Goal: Information Seeking & Learning: Find specific fact

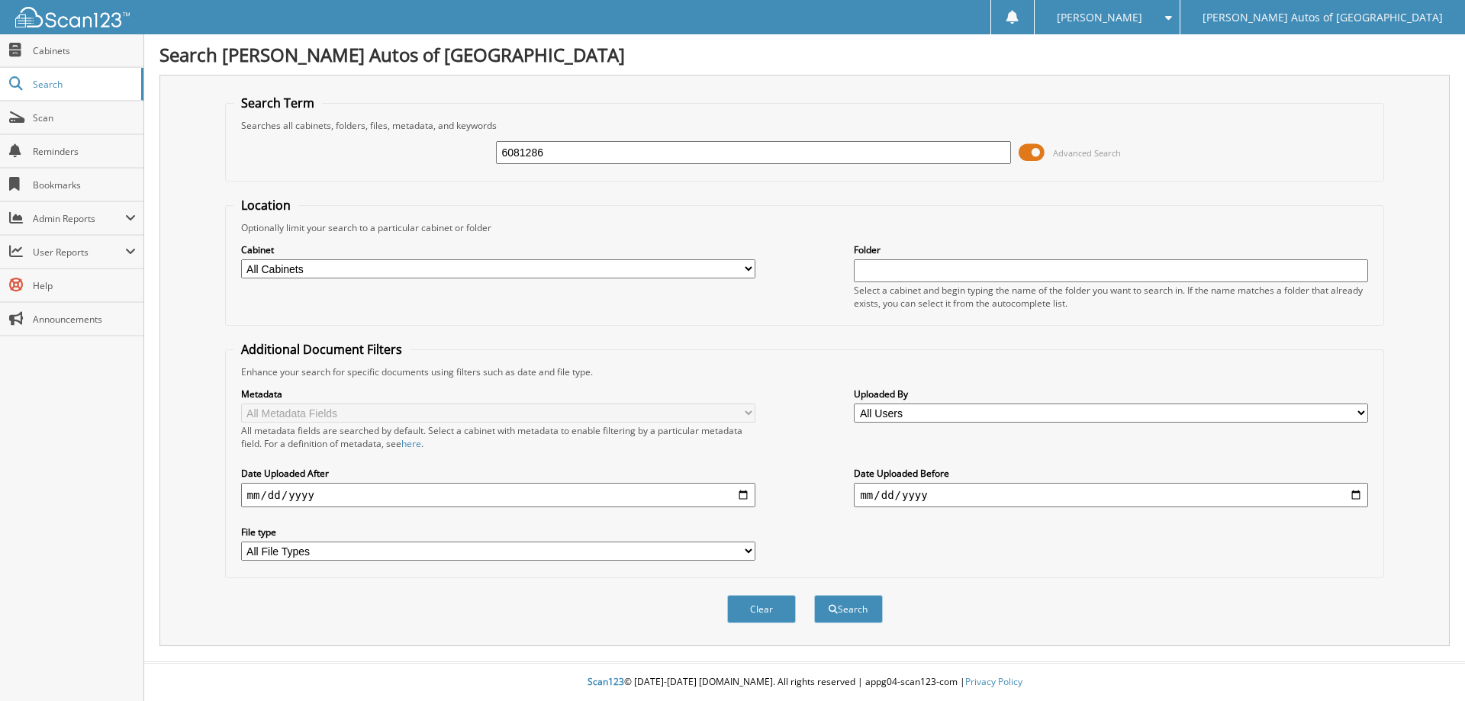
type input "6081286"
click at [814, 595] on button "Search" at bounding box center [848, 609] width 69 height 28
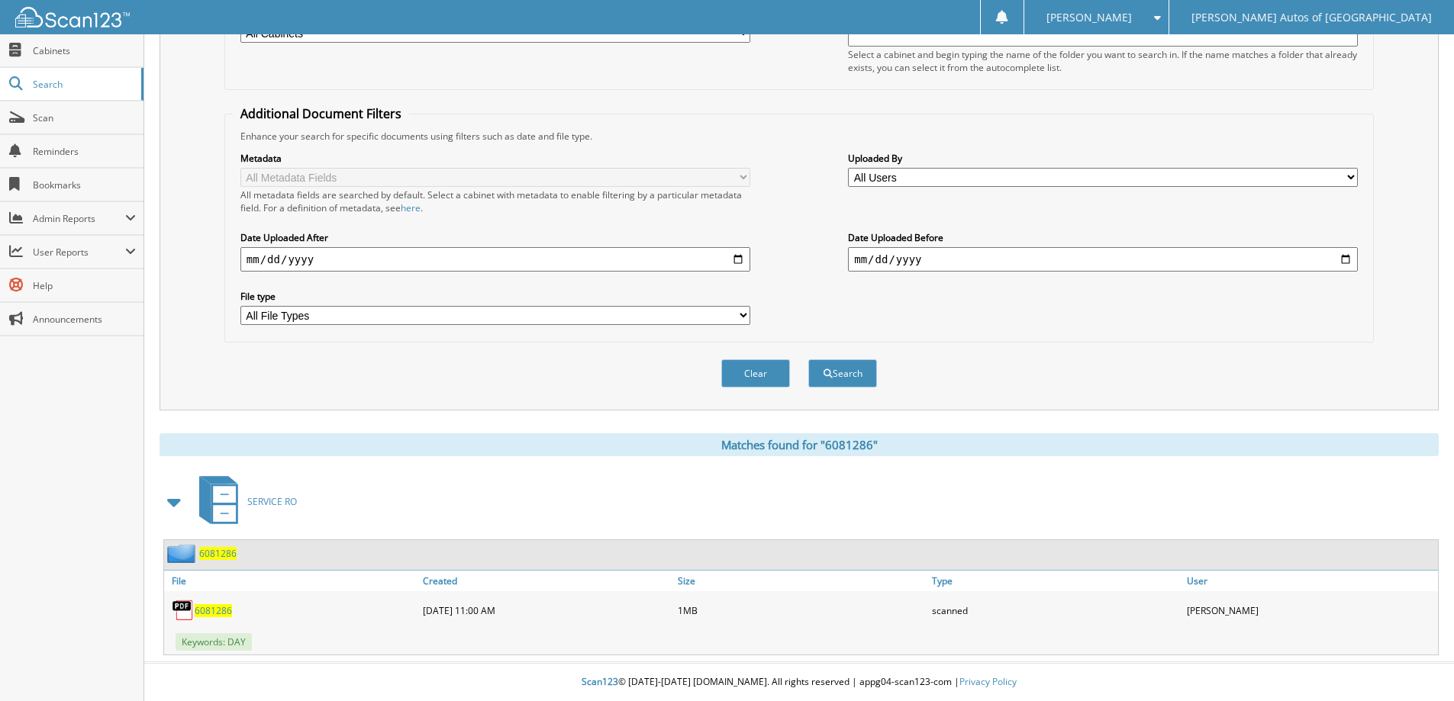
click at [205, 553] on span "6081286" at bounding box center [217, 553] width 37 height 13
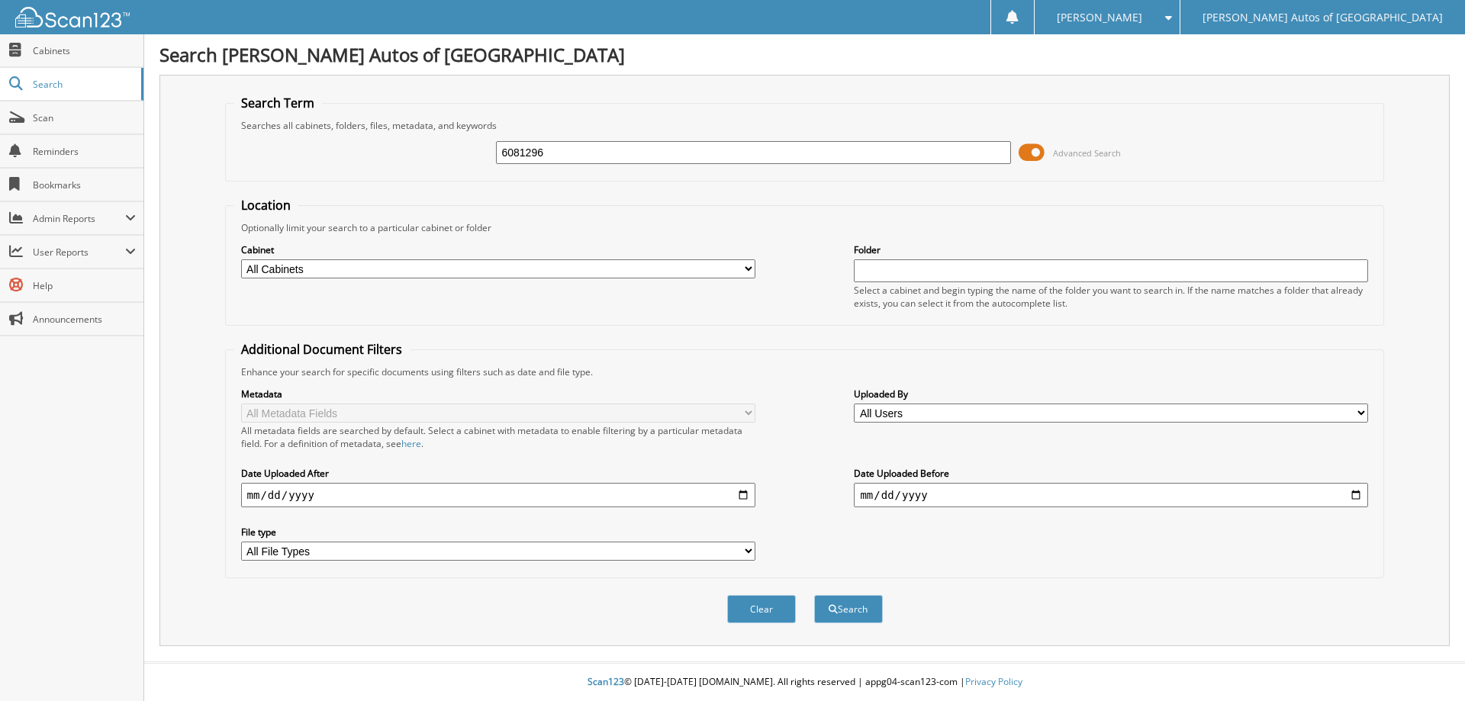
type input "6081296"
click at [814, 595] on button "Search" at bounding box center [848, 609] width 69 height 28
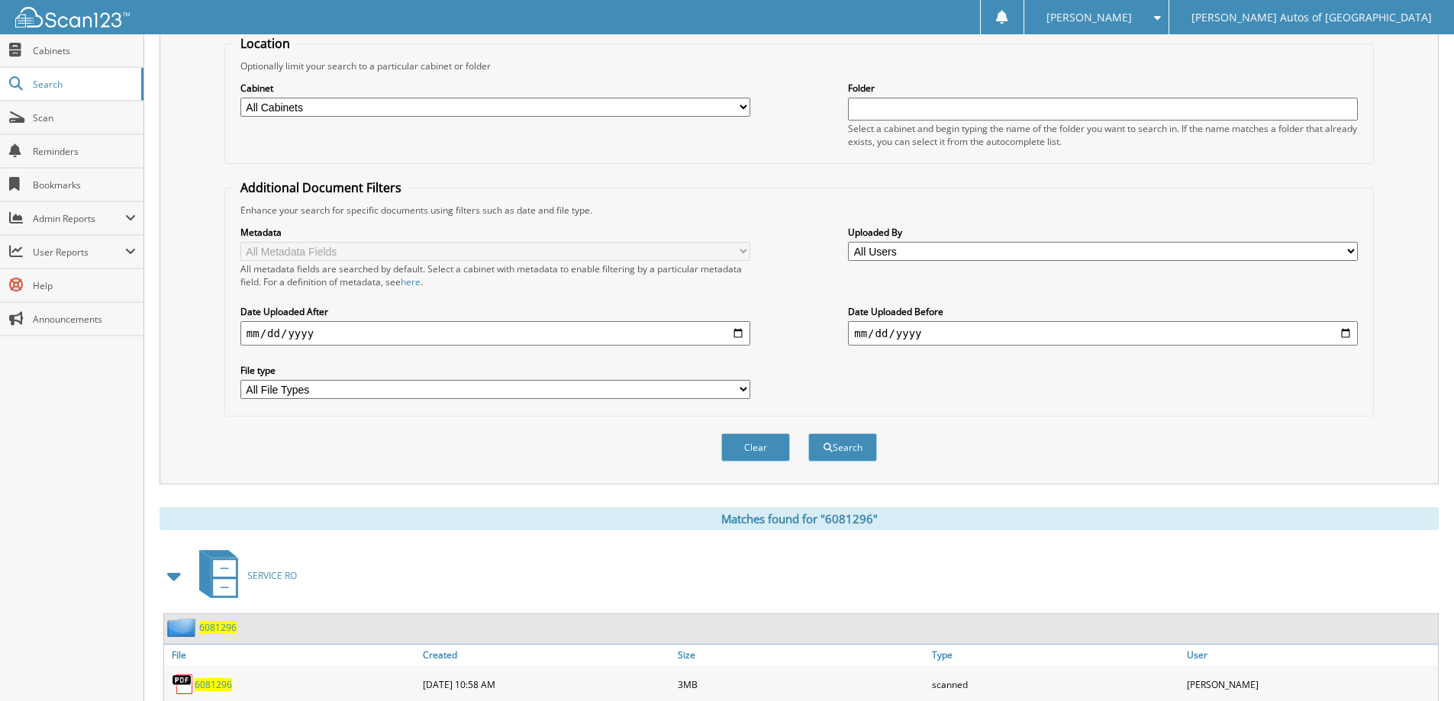
scroll to position [237, 0]
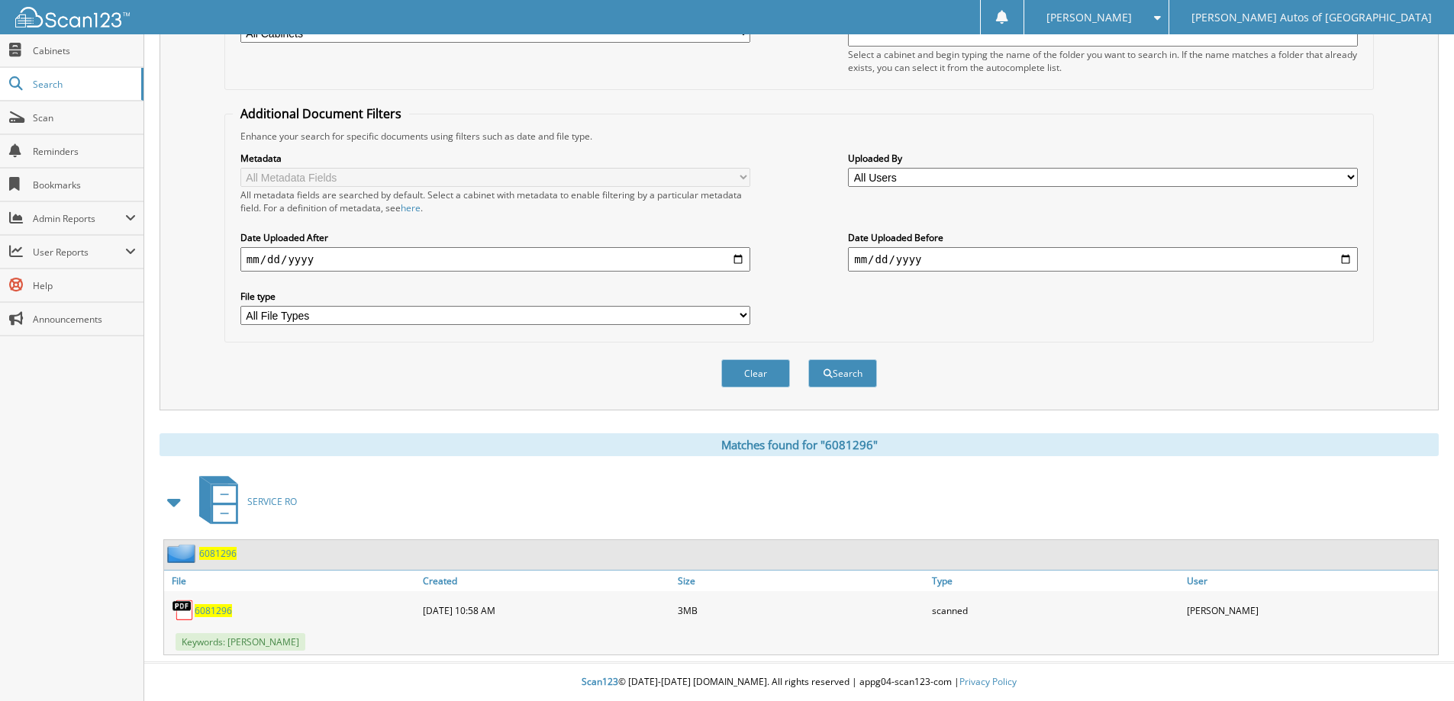
click at [224, 555] on span "6081296" at bounding box center [217, 553] width 37 height 13
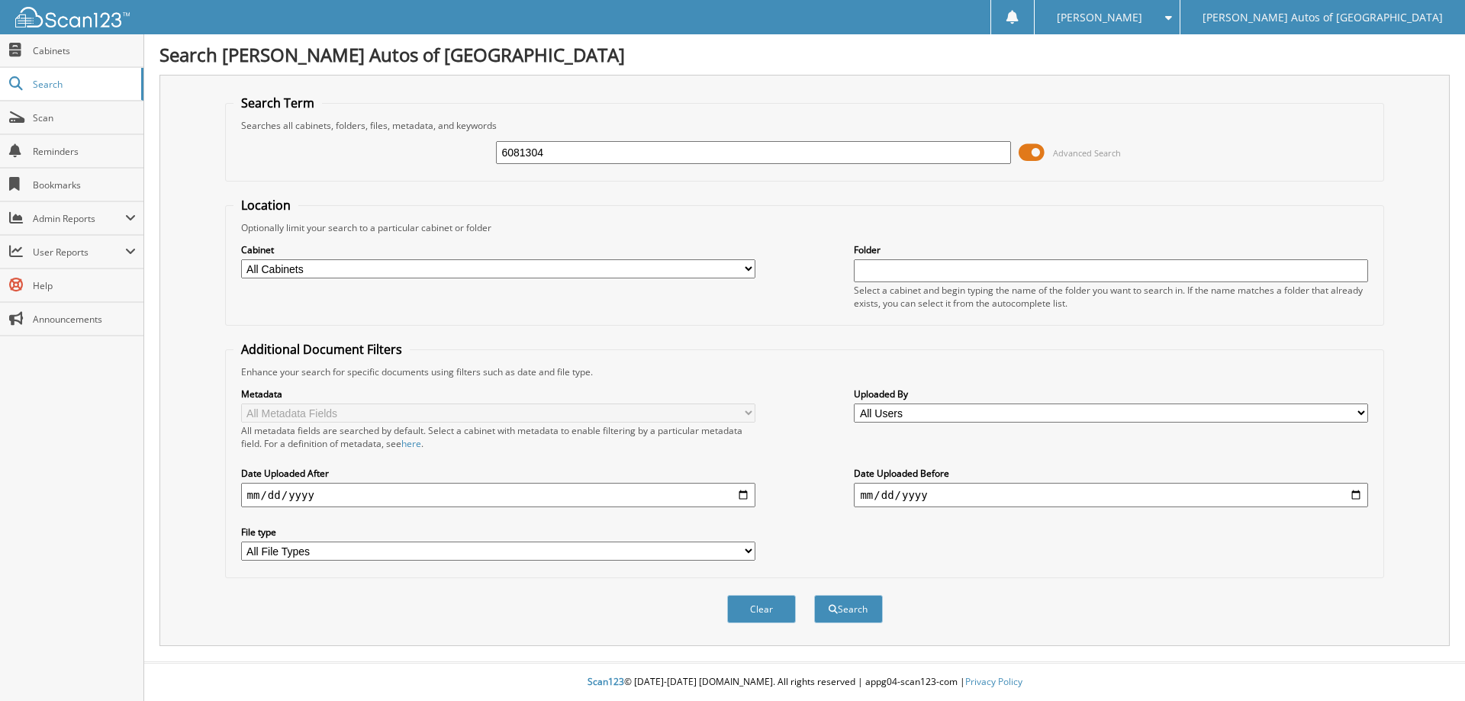
type input "6081304"
click at [814, 595] on button "Search" at bounding box center [848, 609] width 69 height 28
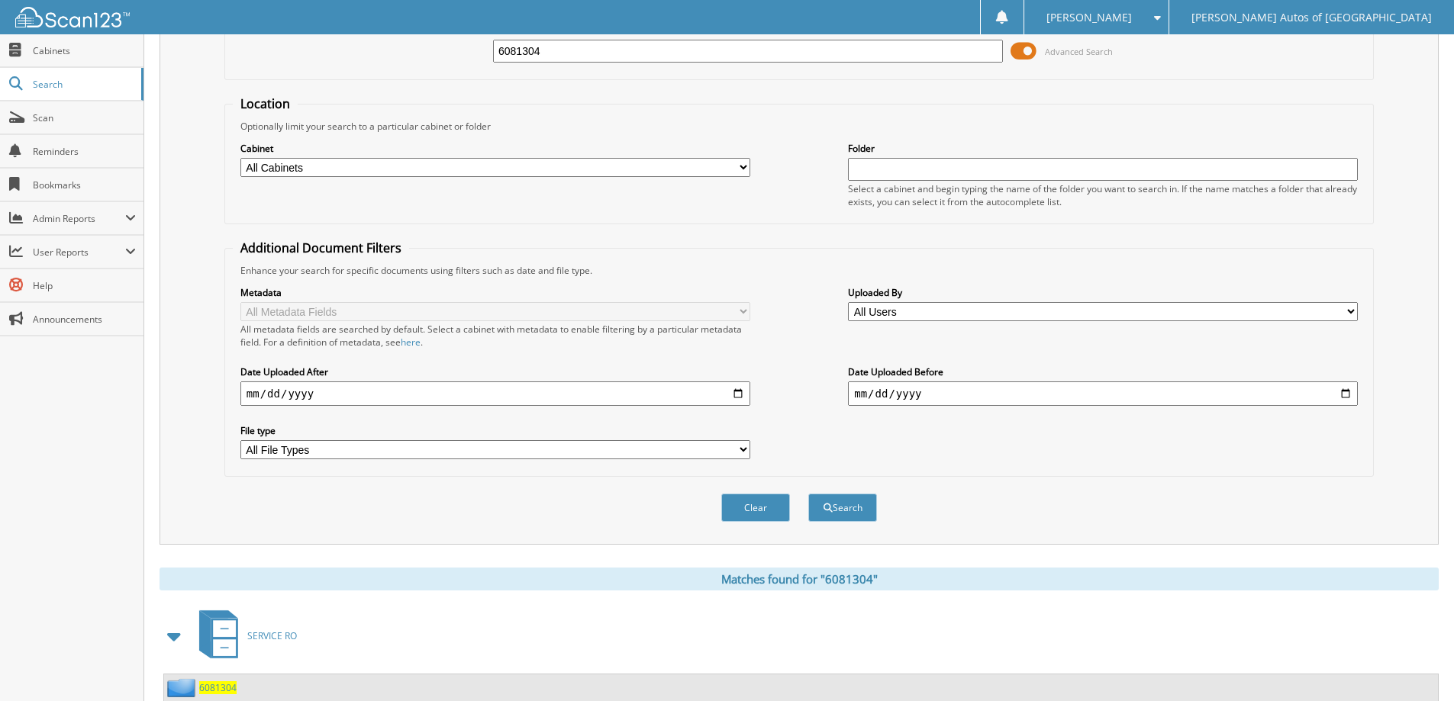
scroll to position [237, 0]
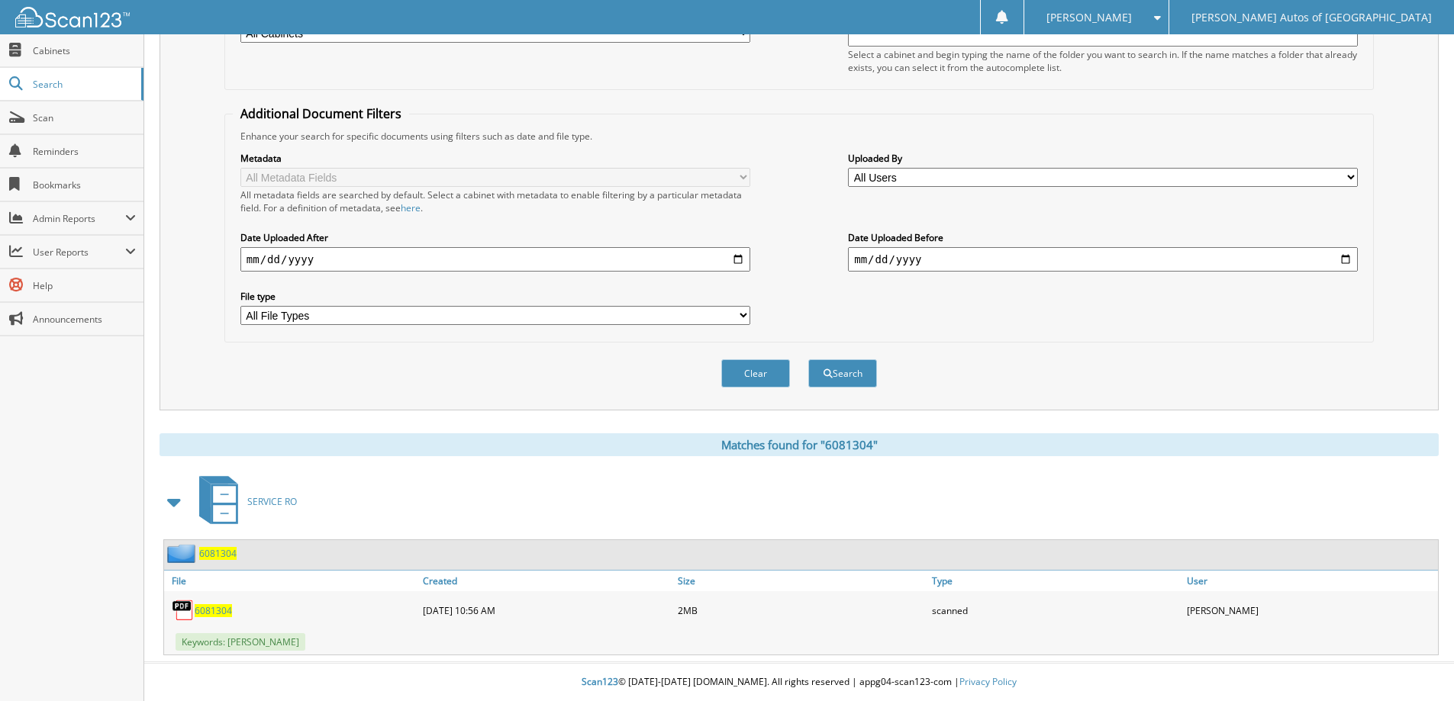
click at [218, 559] on span "6081304" at bounding box center [217, 553] width 37 height 13
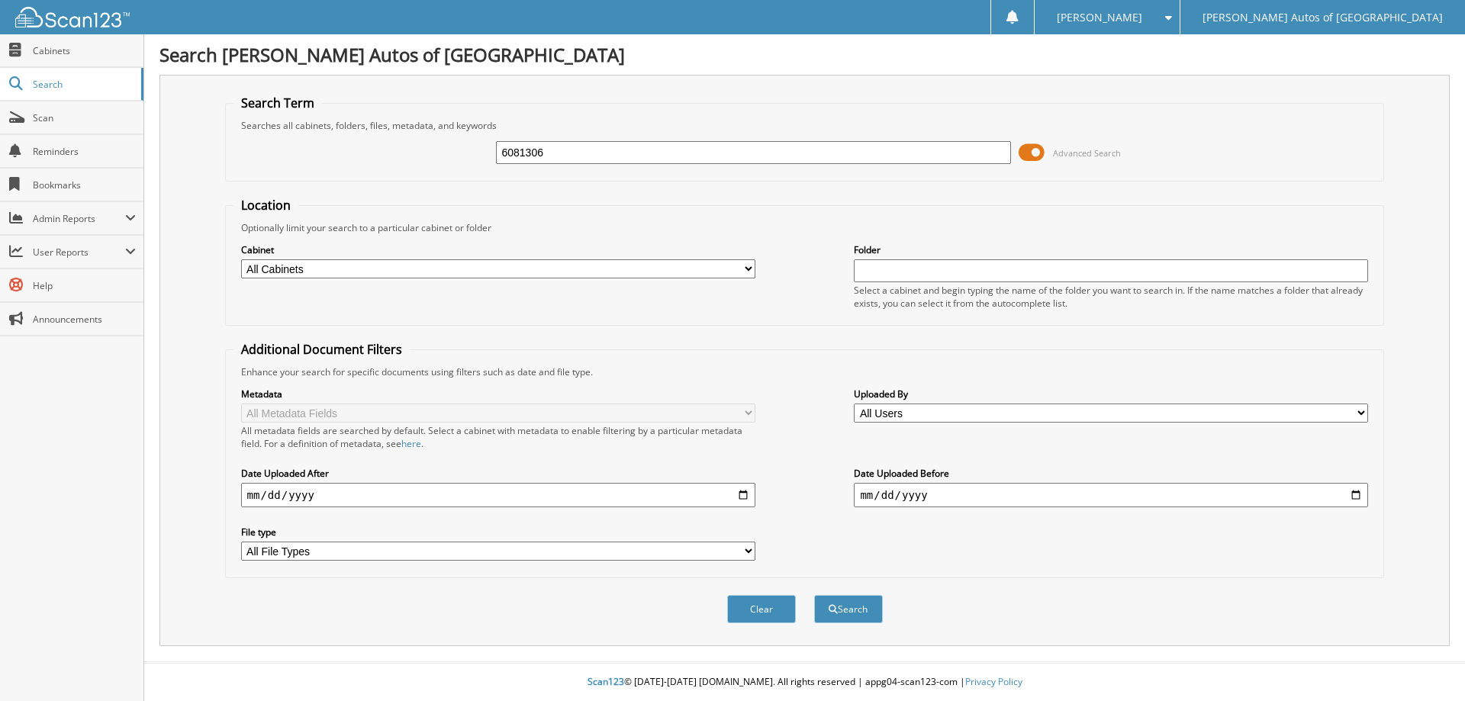
type input "6081306"
click at [814, 595] on button "Search" at bounding box center [848, 609] width 69 height 28
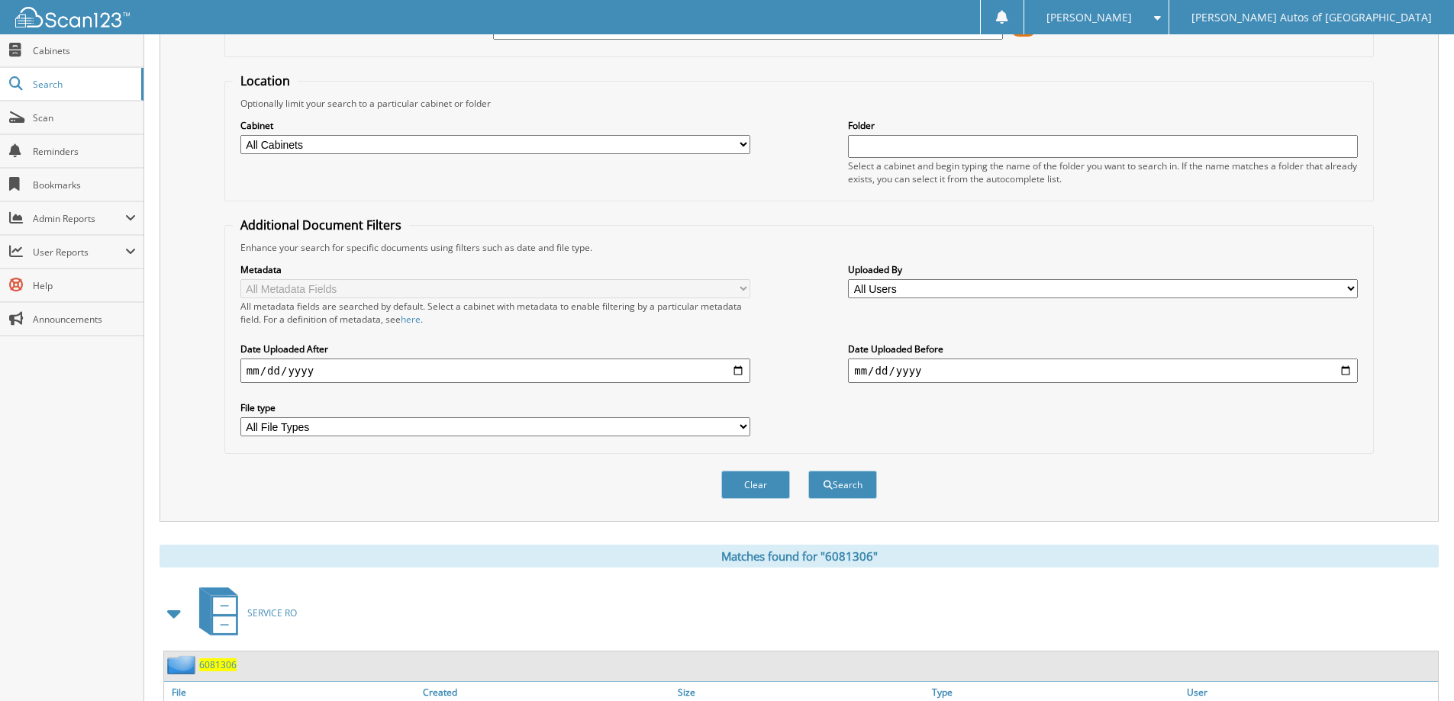
scroll to position [237, 0]
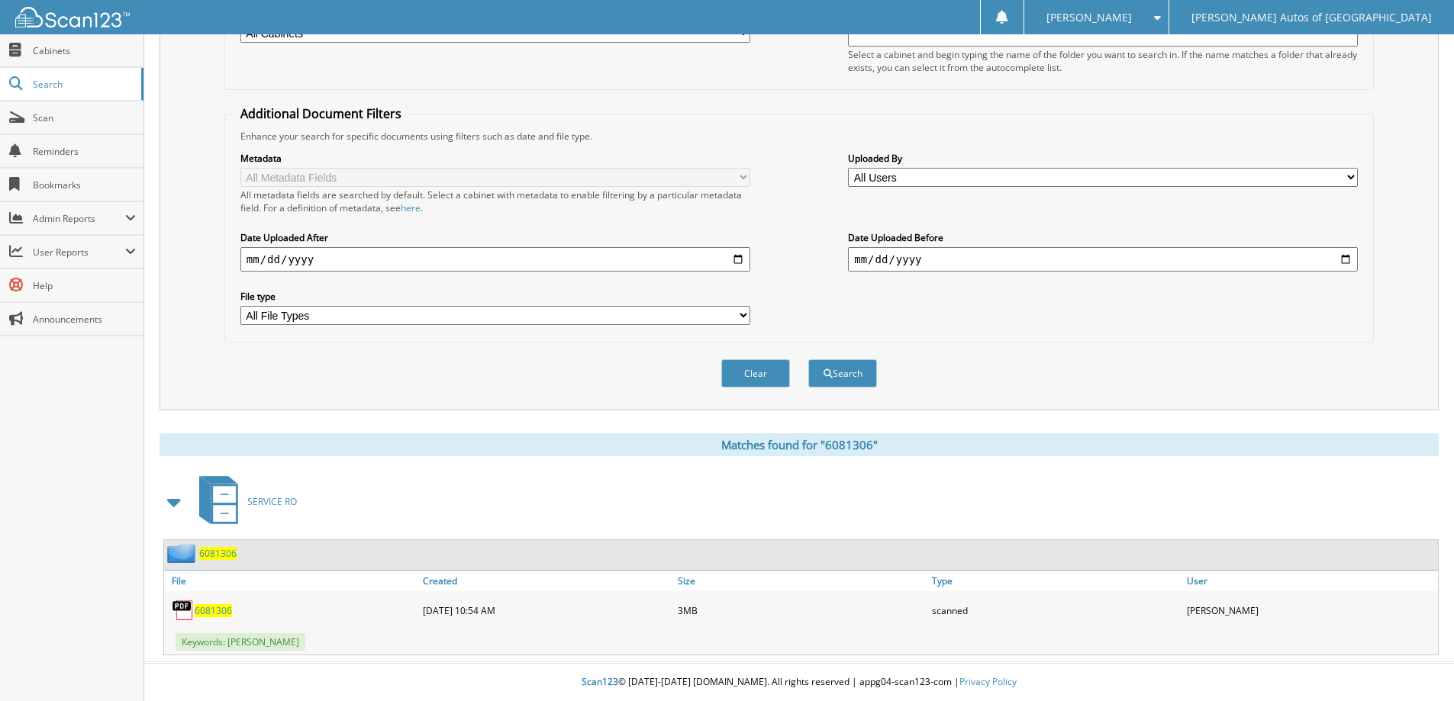
click at [218, 558] on span "6081306" at bounding box center [217, 553] width 37 height 13
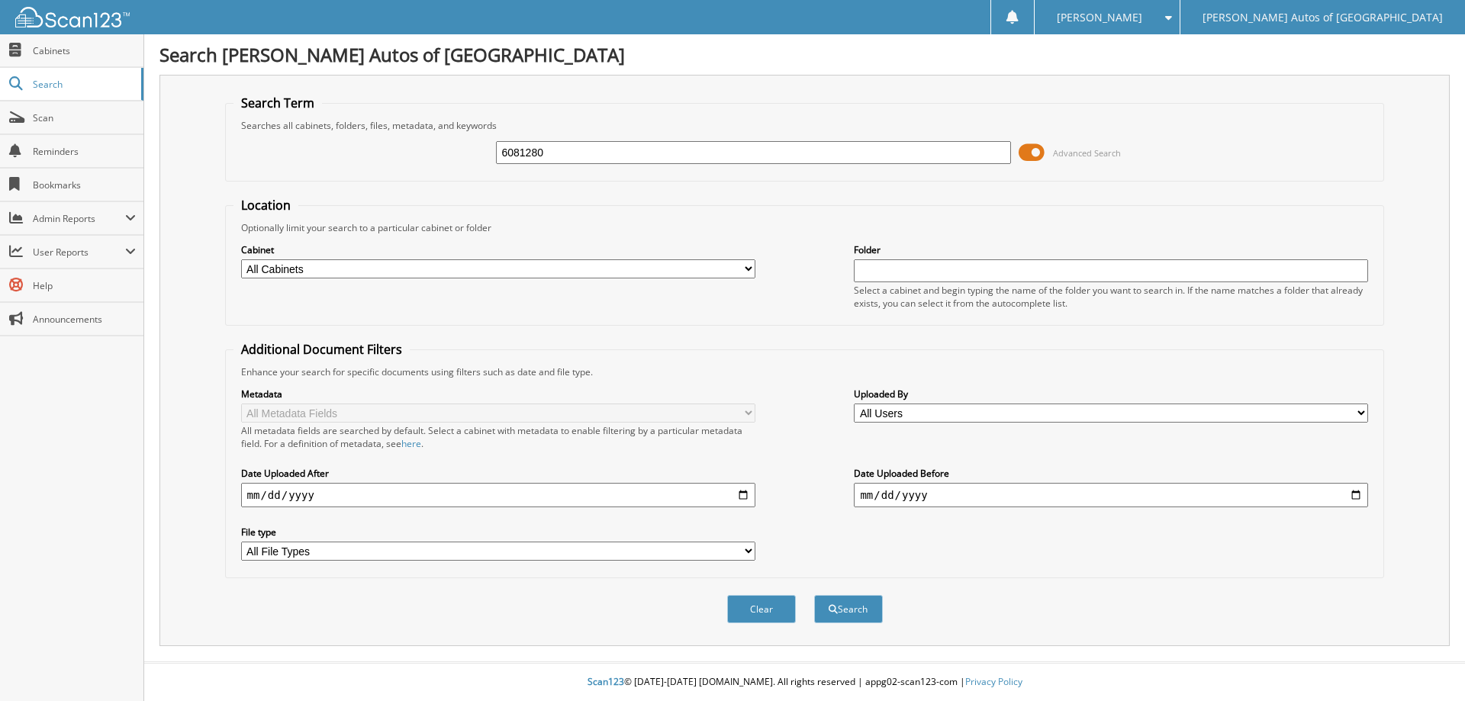
type input "6081280"
click at [814, 595] on button "Search" at bounding box center [848, 609] width 69 height 28
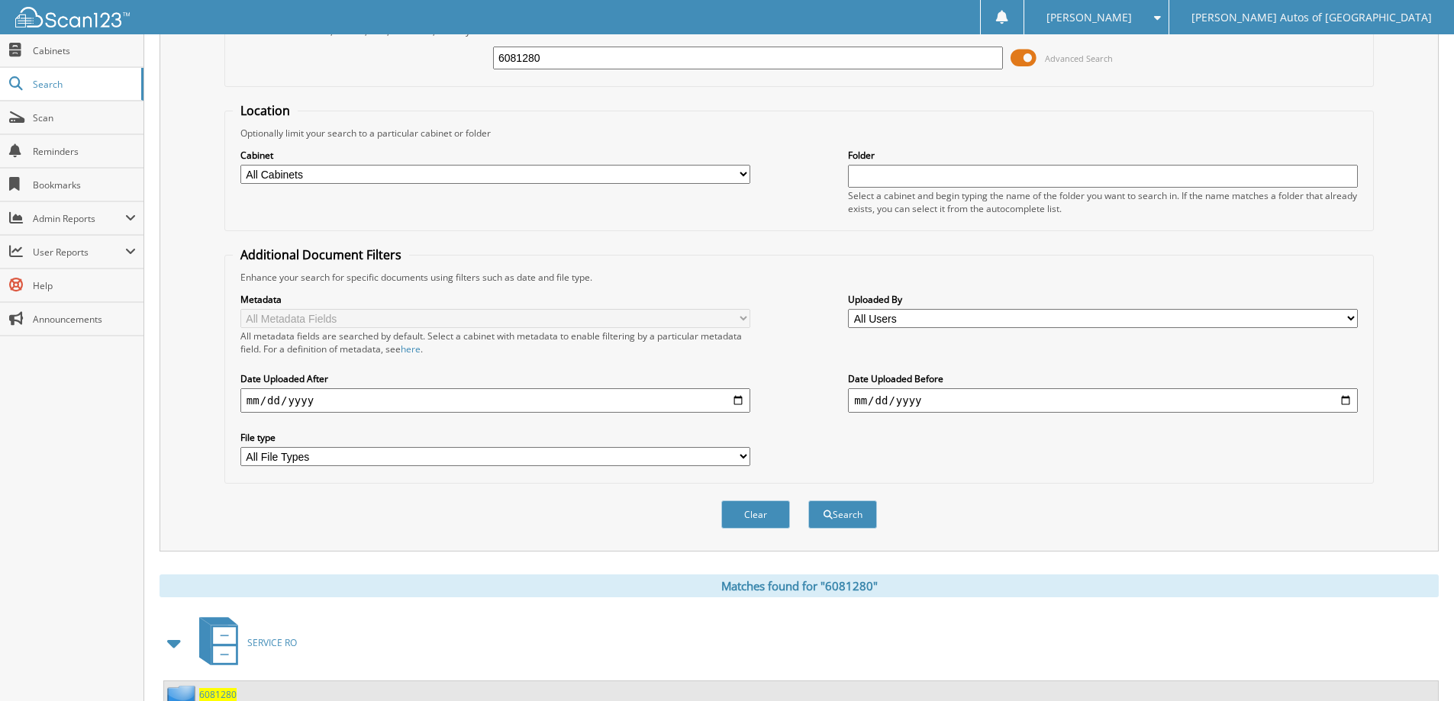
scroll to position [237, 0]
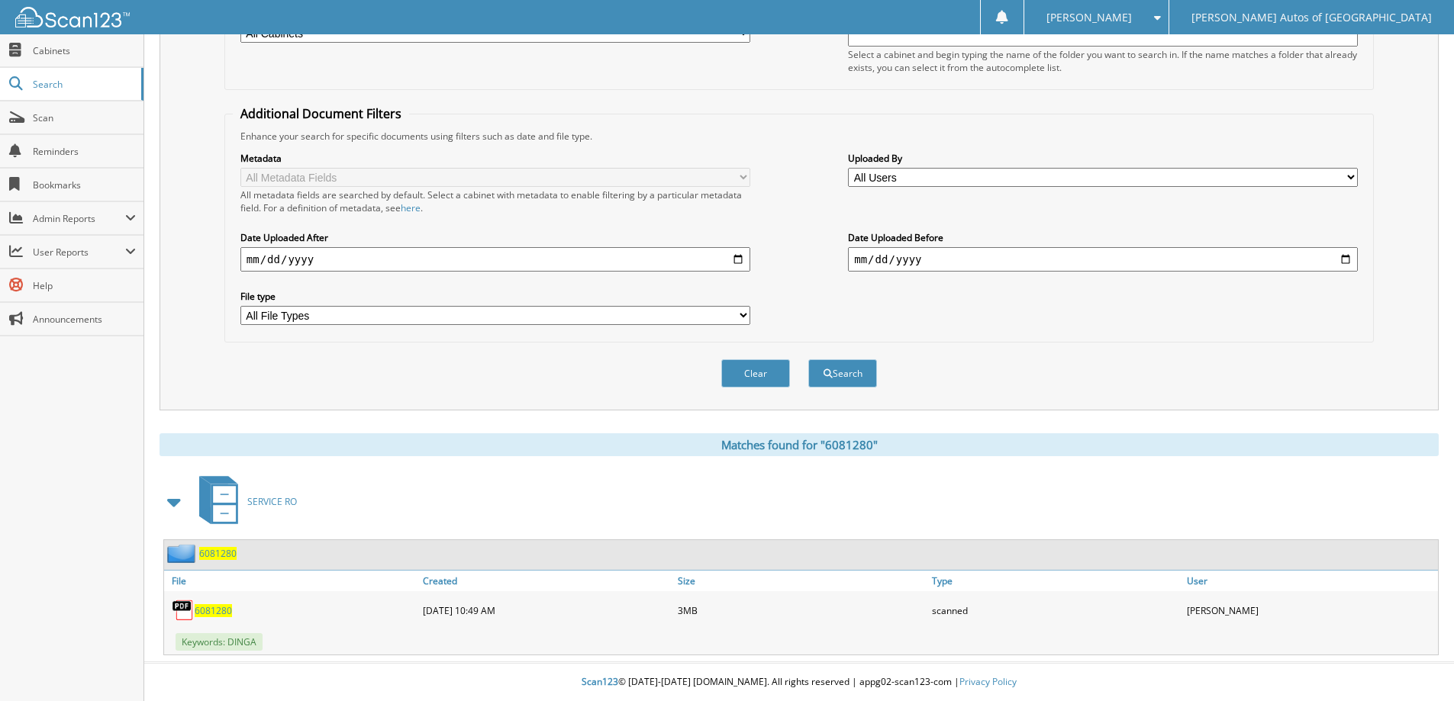
click at [225, 553] on span "6081280" at bounding box center [217, 553] width 37 height 13
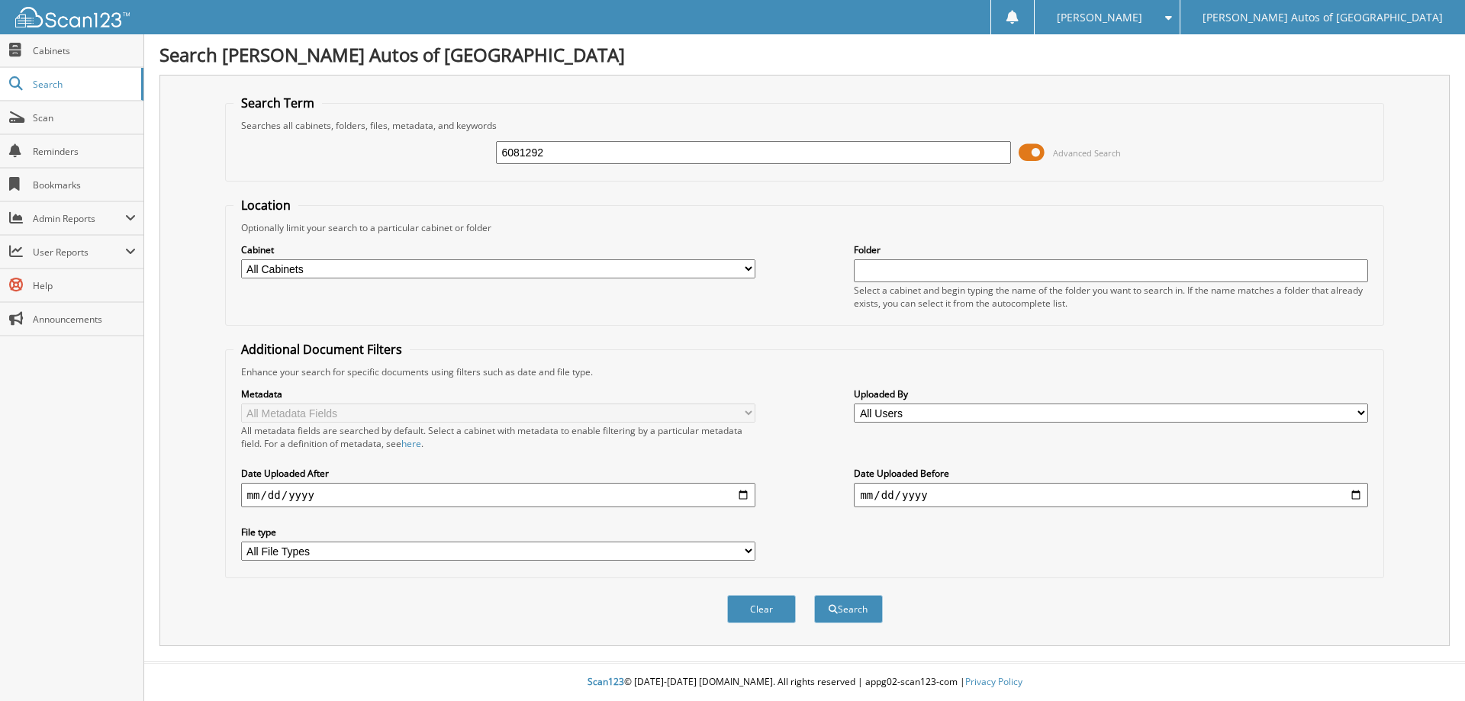
type input "6081292"
click at [814, 595] on button "Search" at bounding box center [848, 609] width 69 height 28
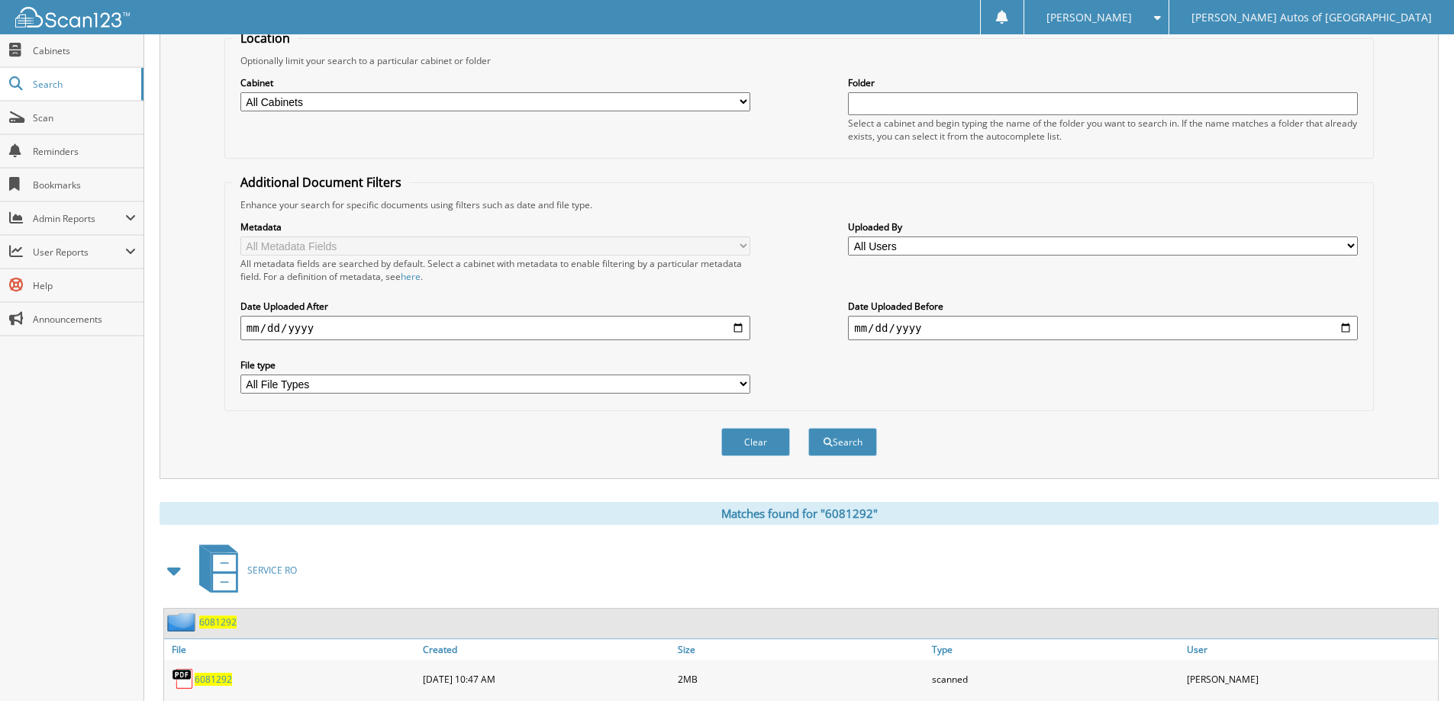
scroll to position [237, 0]
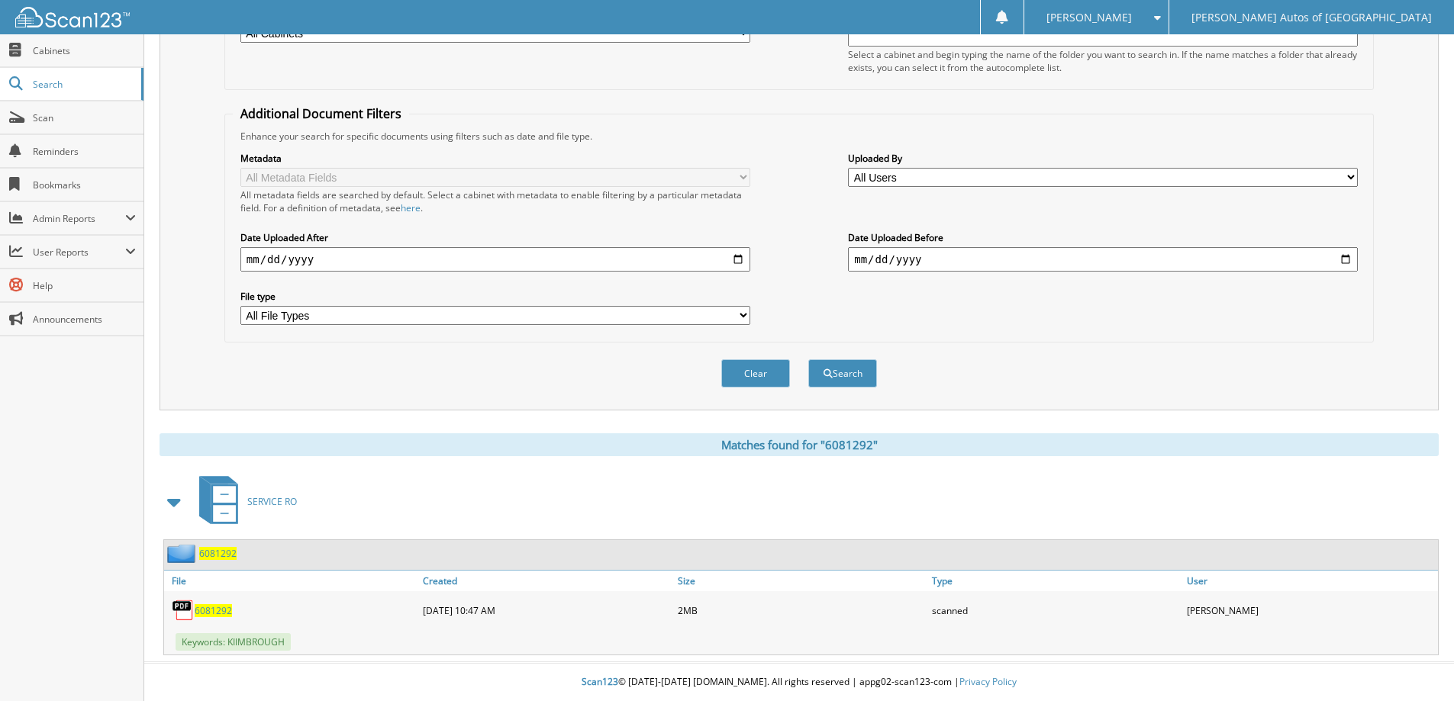
click at [231, 546] on div "6081292" at bounding box center [200, 553] width 73 height 19
click at [229, 553] on span "6081292" at bounding box center [217, 553] width 37 height 13
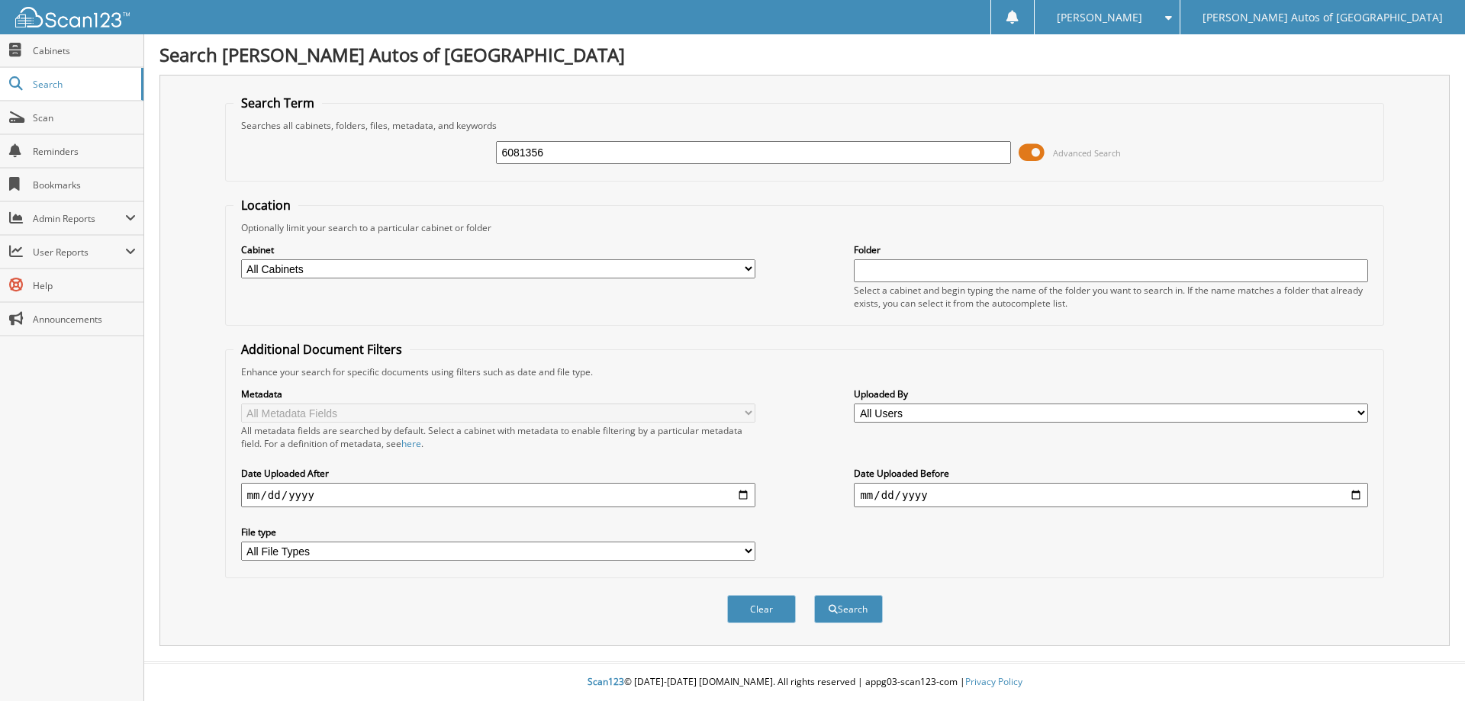
type input "6081356"
click at [814, 595] on button "Search" at bounding box center [848, 609] width 69 height 28
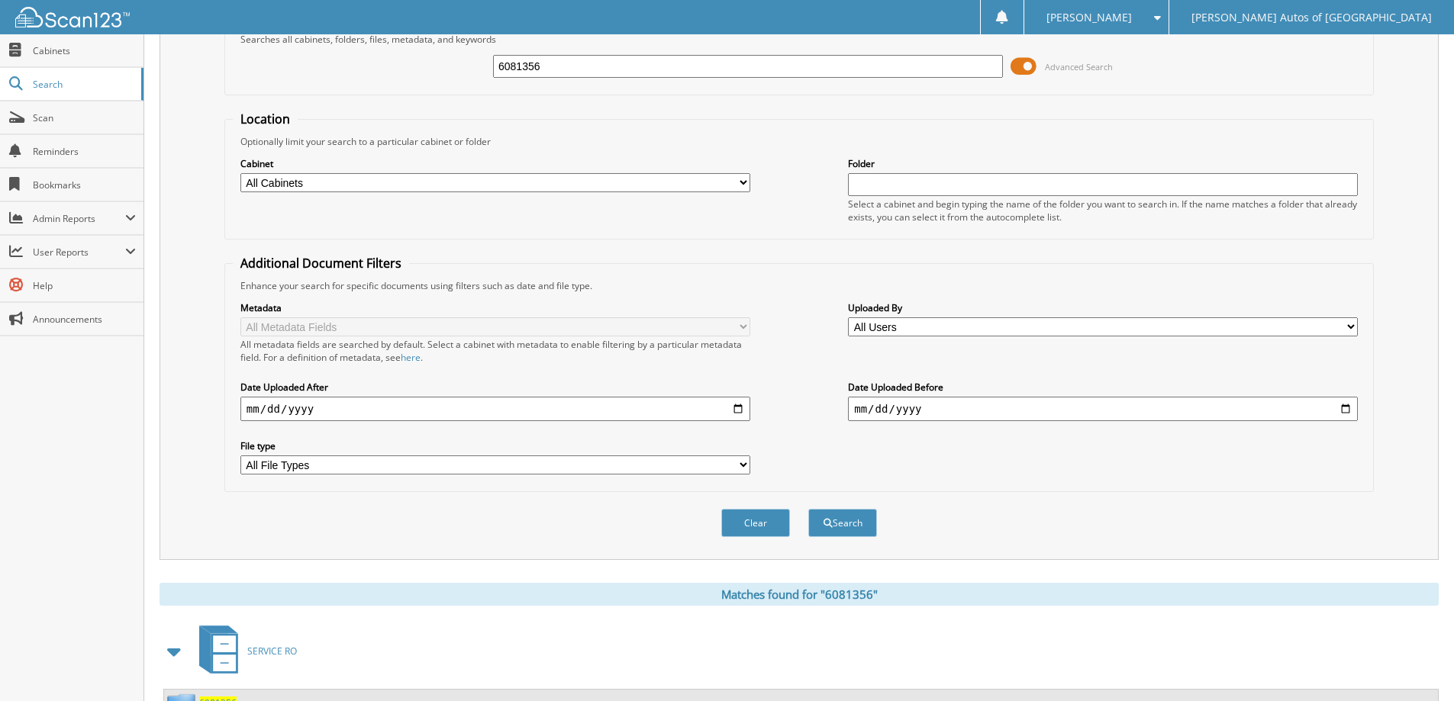
scroll to position [237, 0]
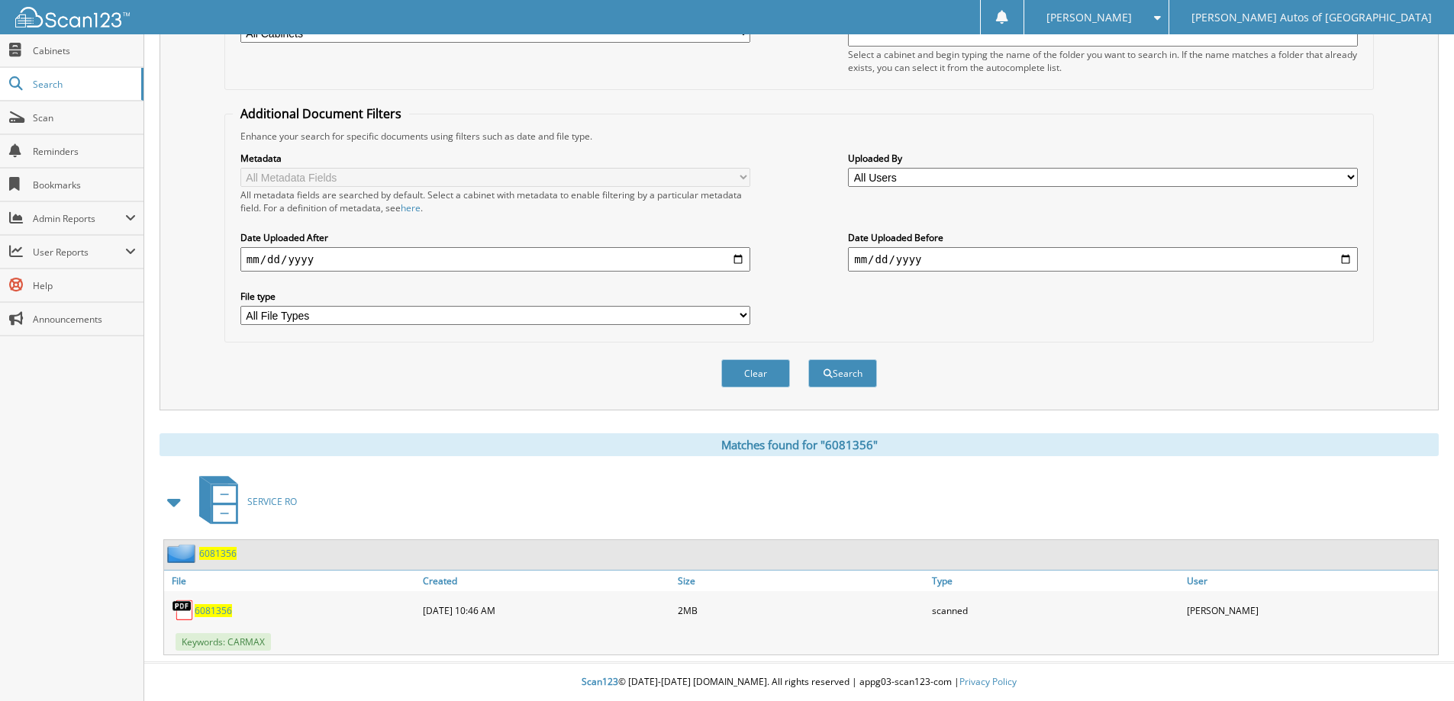
click at [218, 554] on span "6081356" at bounding box center [217, 553] width 37 height 13
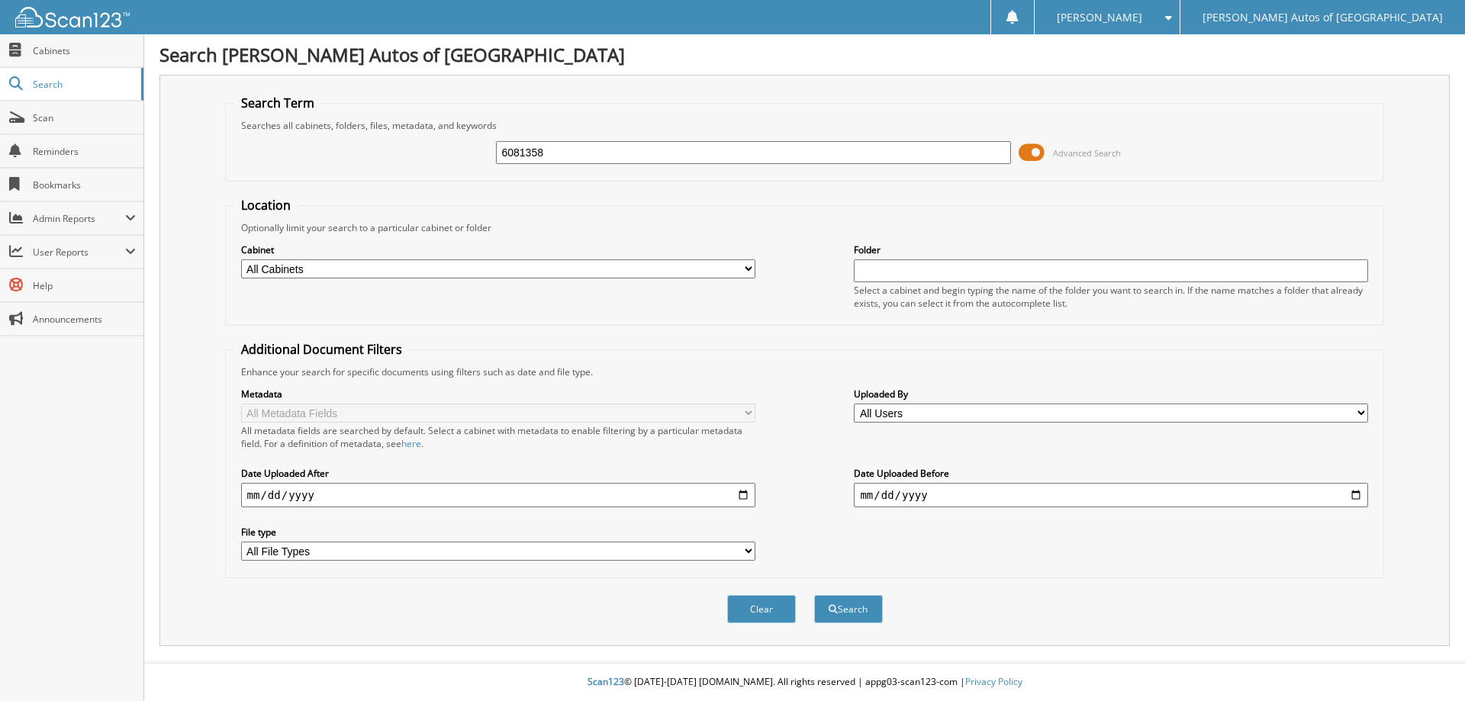
type input "6081358"
click at [814, 595] on button "Search" at bounding box center [848, 609] width 69 height 28
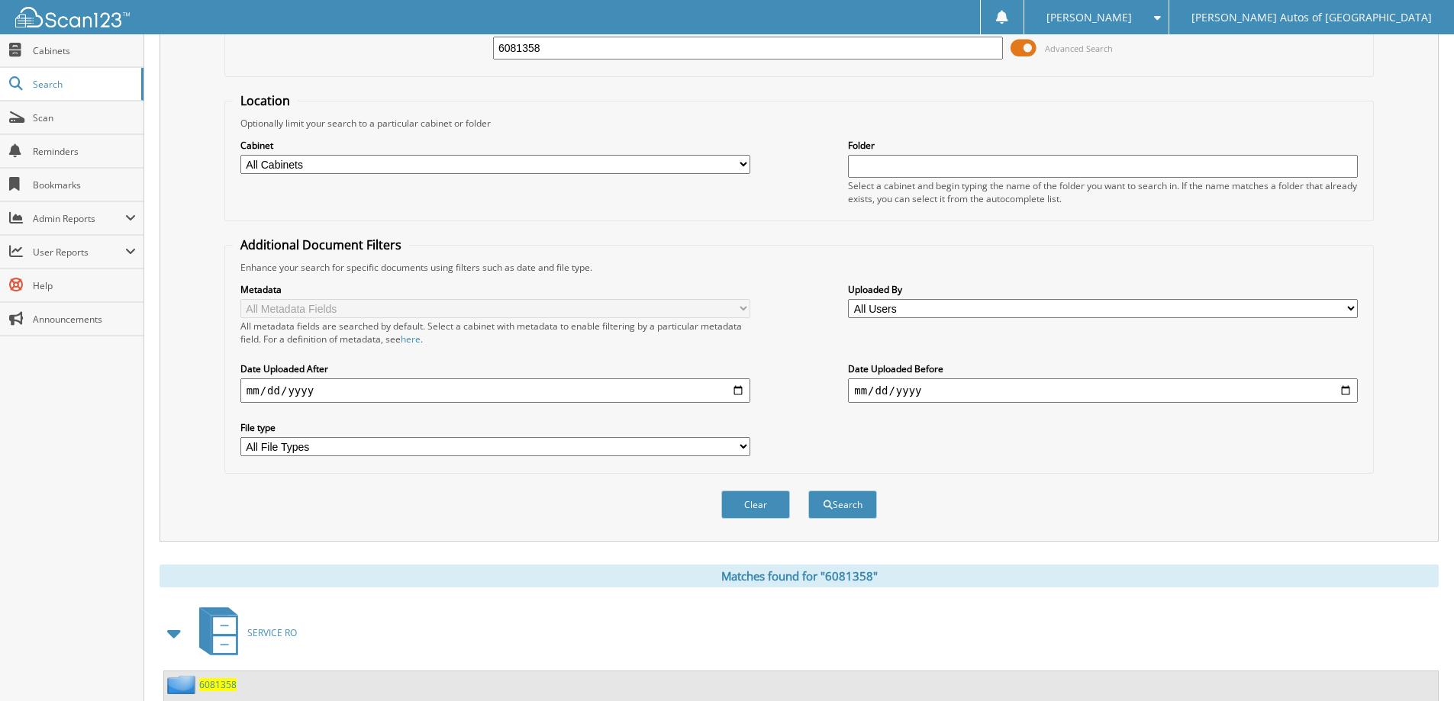
scroll to position [237, 0]
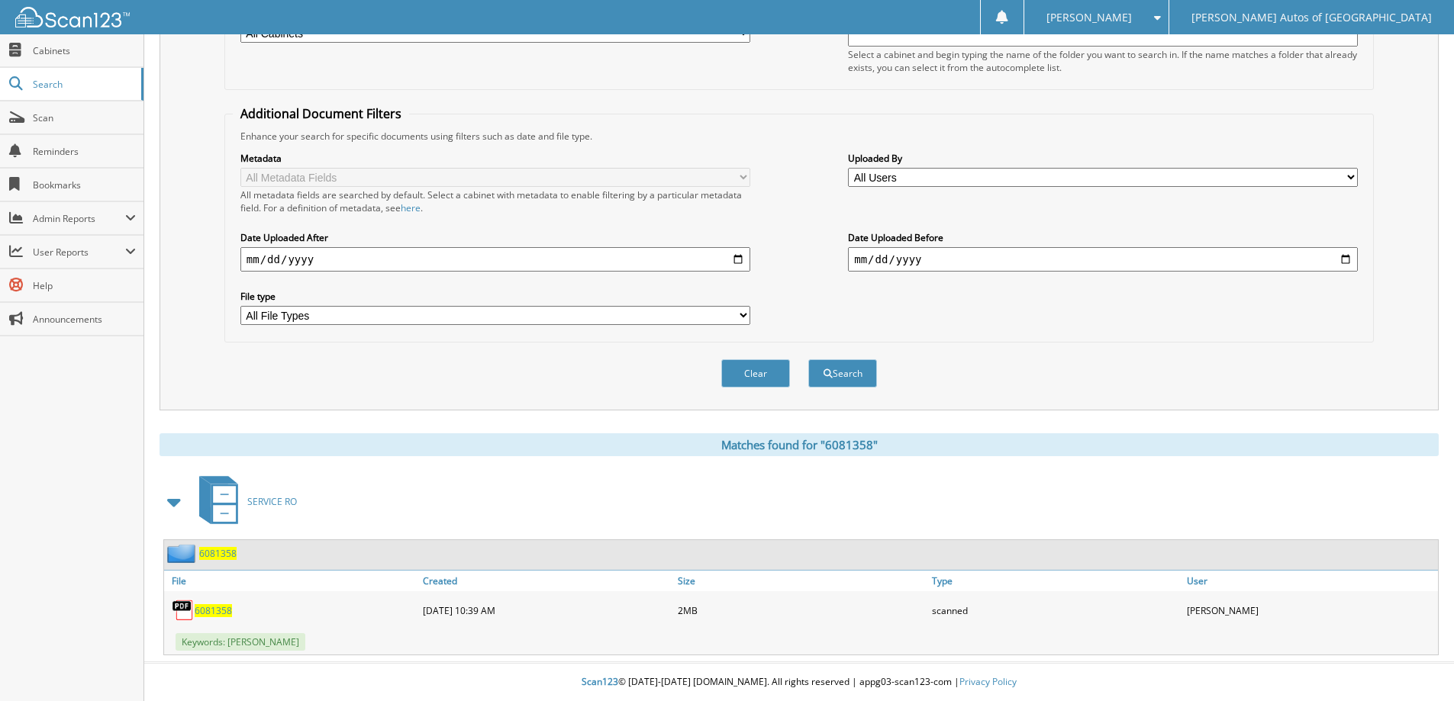
click at [236, 550] on link "6081358" at bounding box center [217, 553] width 37 height 13
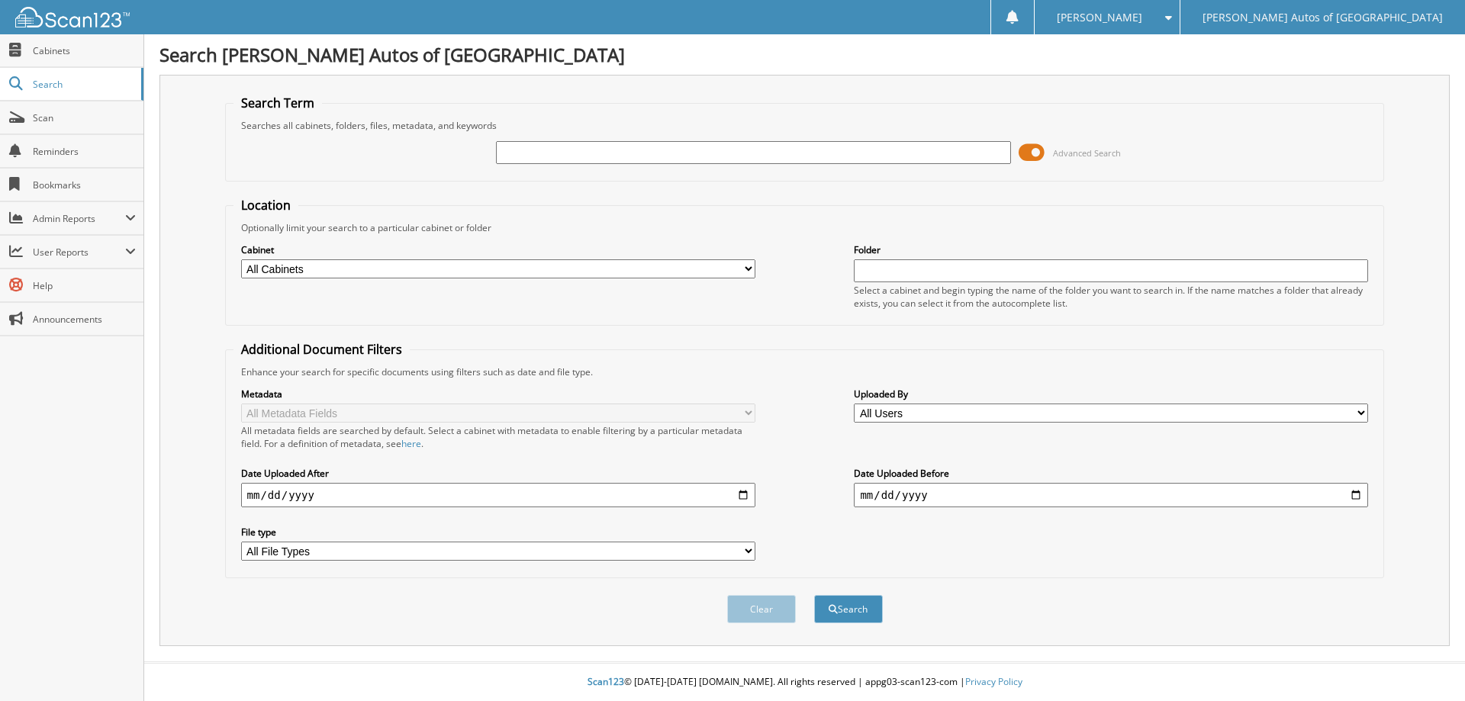
click at [543, 146] on input "text" at bounding box center [753, 152] width 514 height 23
type input "6081337"
click at [814, 595] on button "Search" at bounding box center [848, 609] width 69 height 28
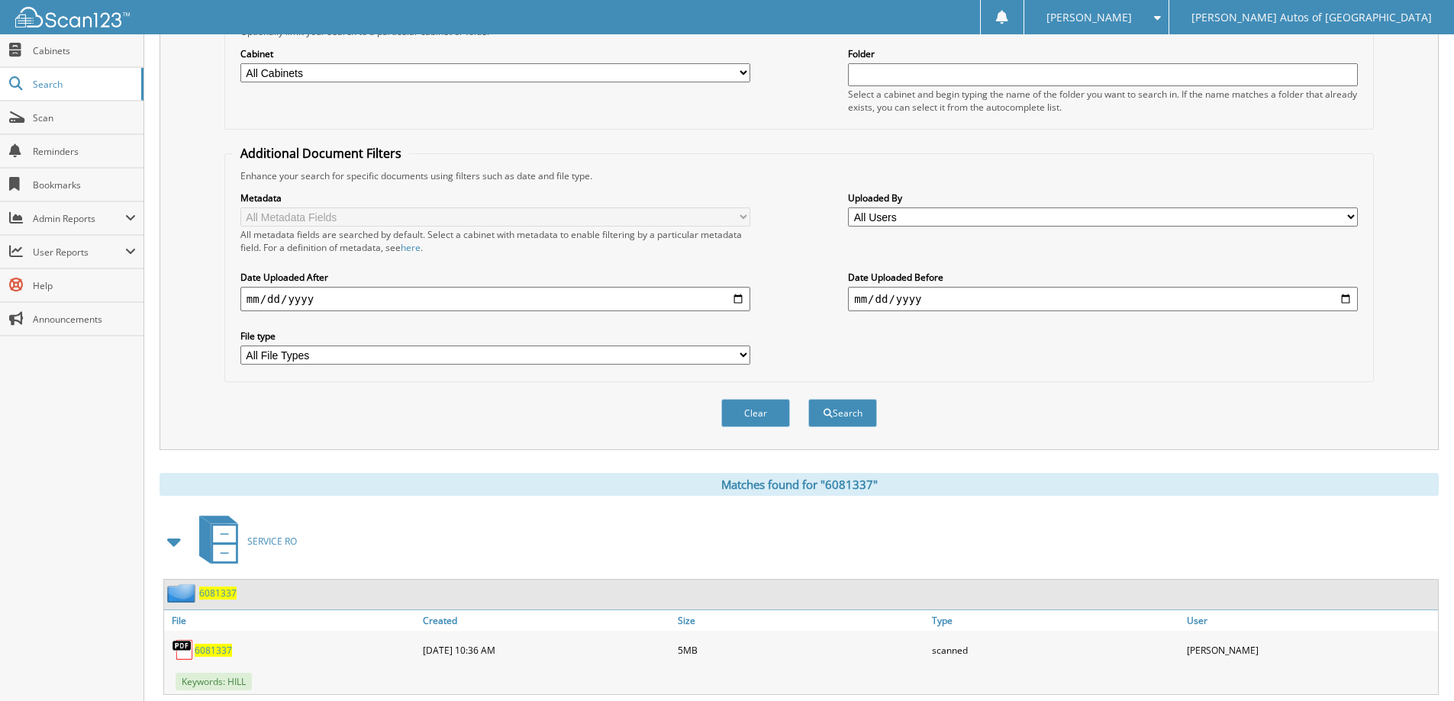
scroll to position [237, 0]
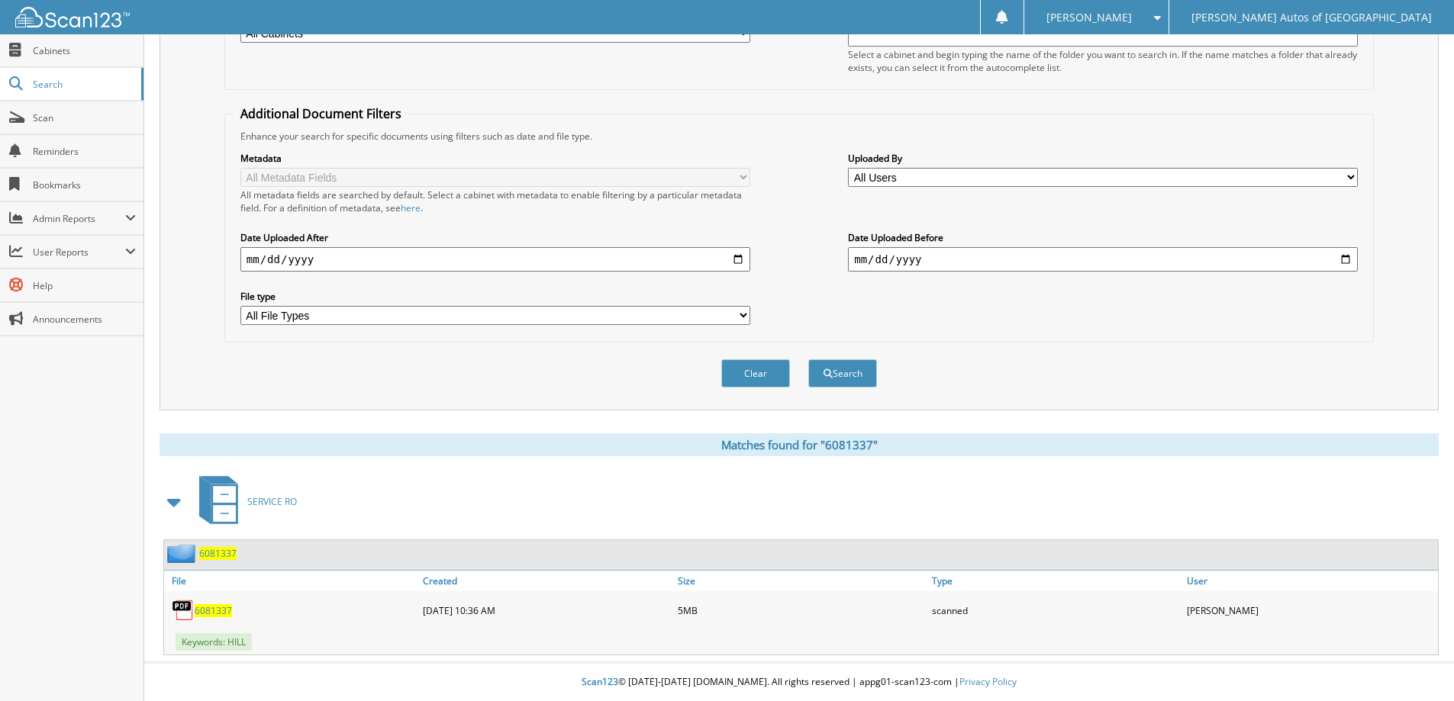
click at [218, 556] on span "6081337" at bounding box center [217, 553] width 37 height 13
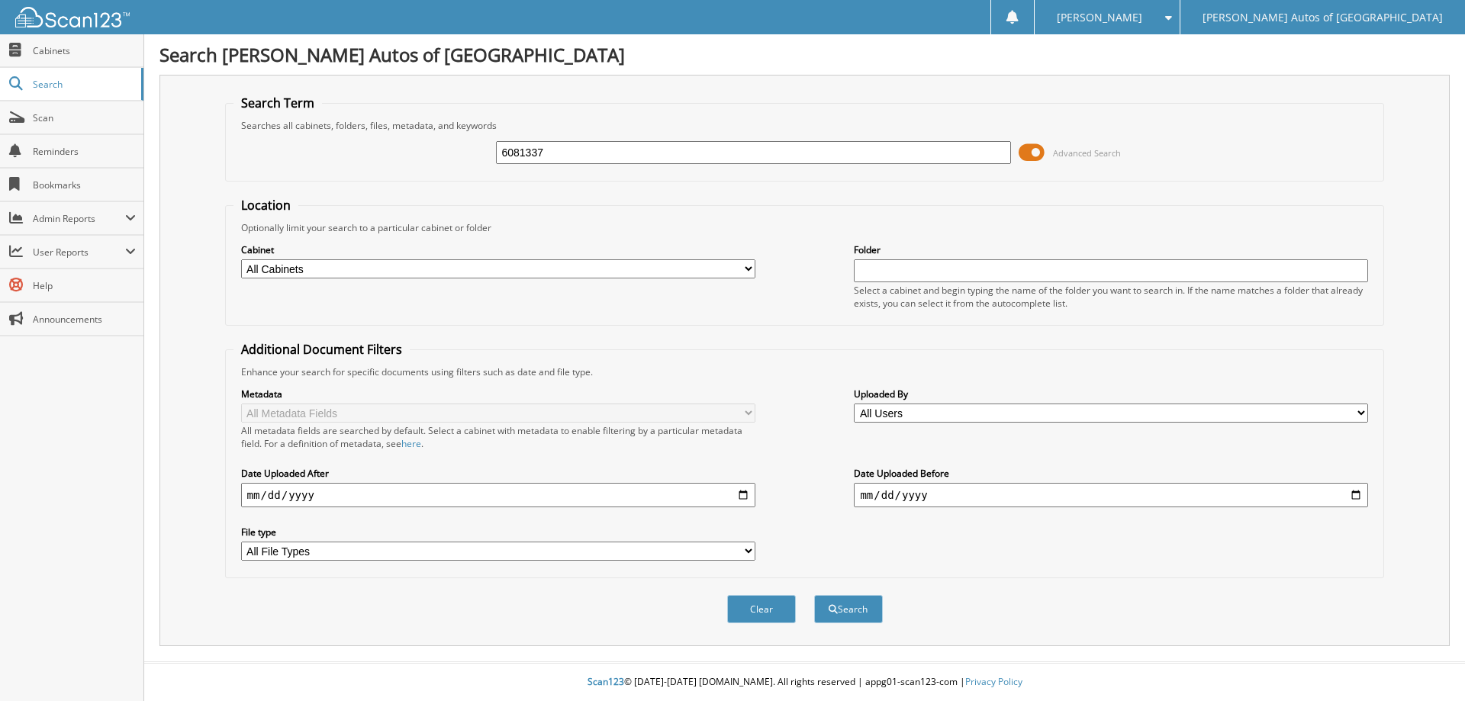
type input "6081337"
click at [814, 595] on button "Search" at bounding box center [848, 609] width 69 height 28
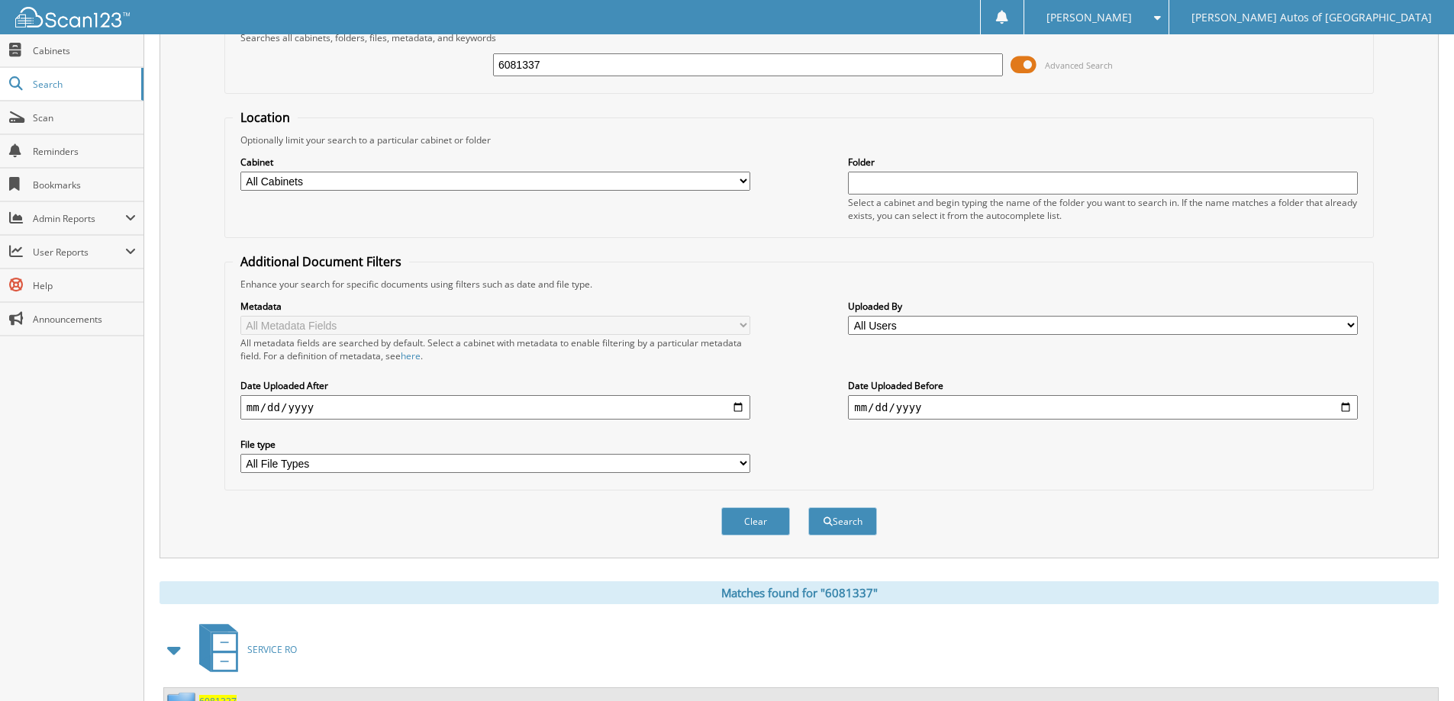
scroll to position [237, 0]
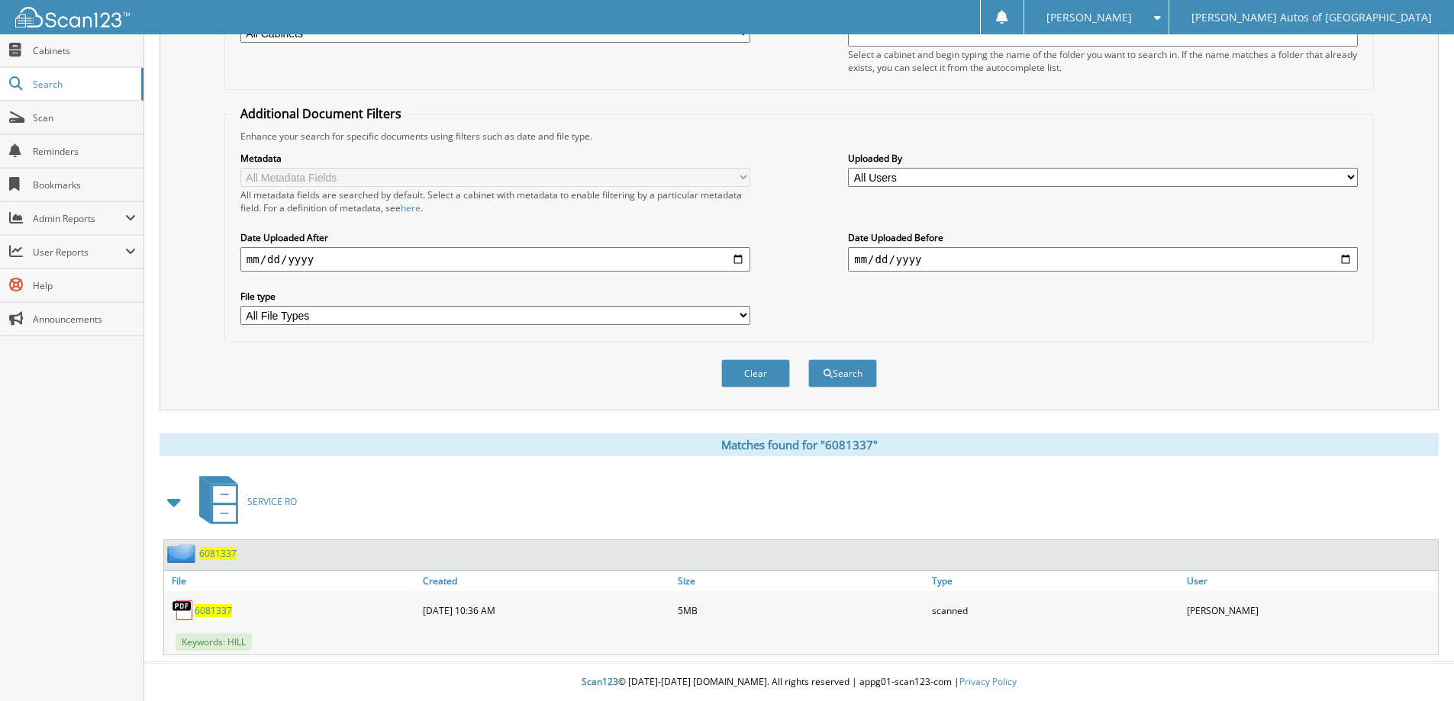
click at [221, 563] on div "6081337" at bounding box center [801, 555] width 1274 height 30
click at [221, 558] on span "6081337" at bounding box center [217, 553] width 37 height 13
